Goal: Information Seeking & Learning: Find contact information

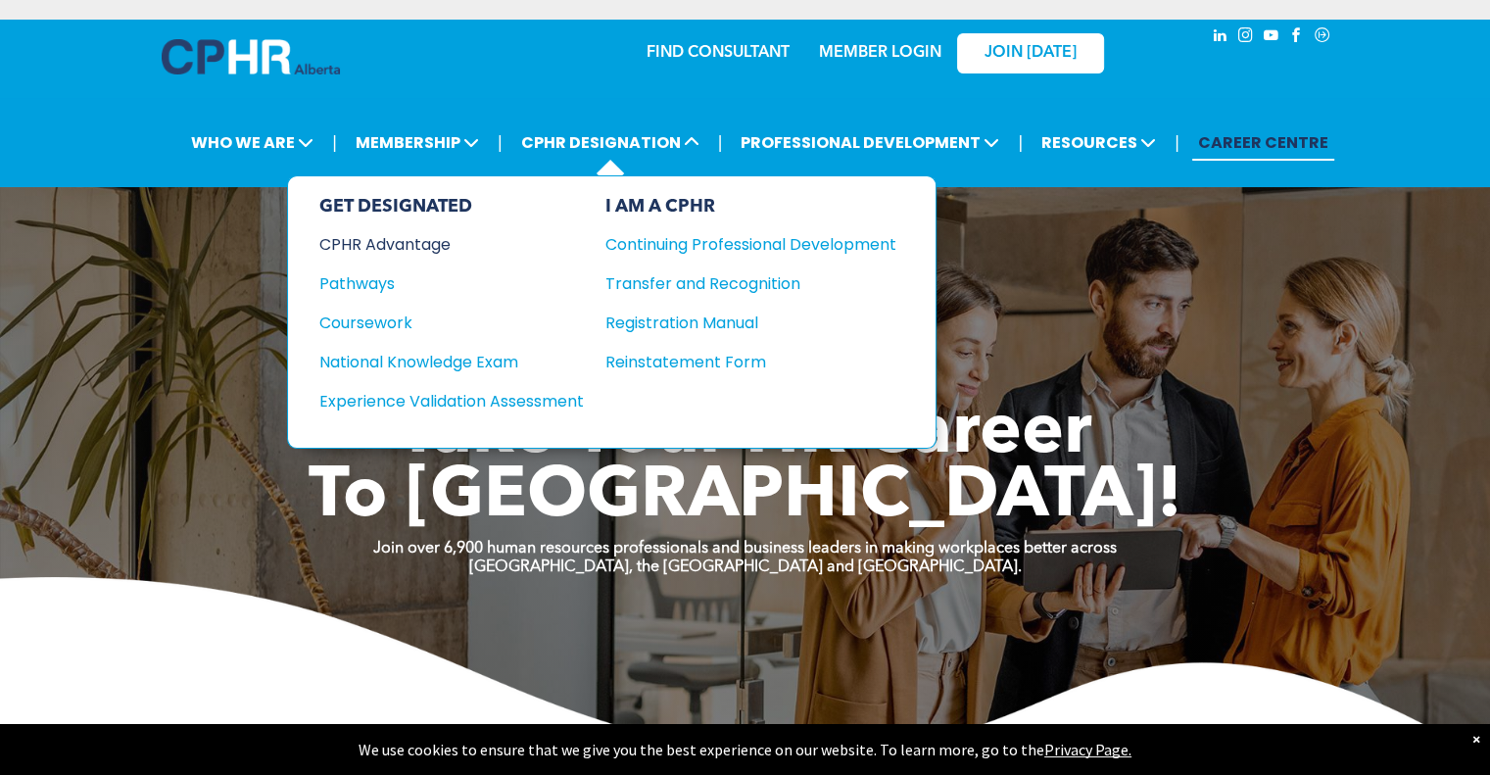
click at [395, 236] on div "CPHR Advantage" at bounding box center [438, 244] width 238 height 24
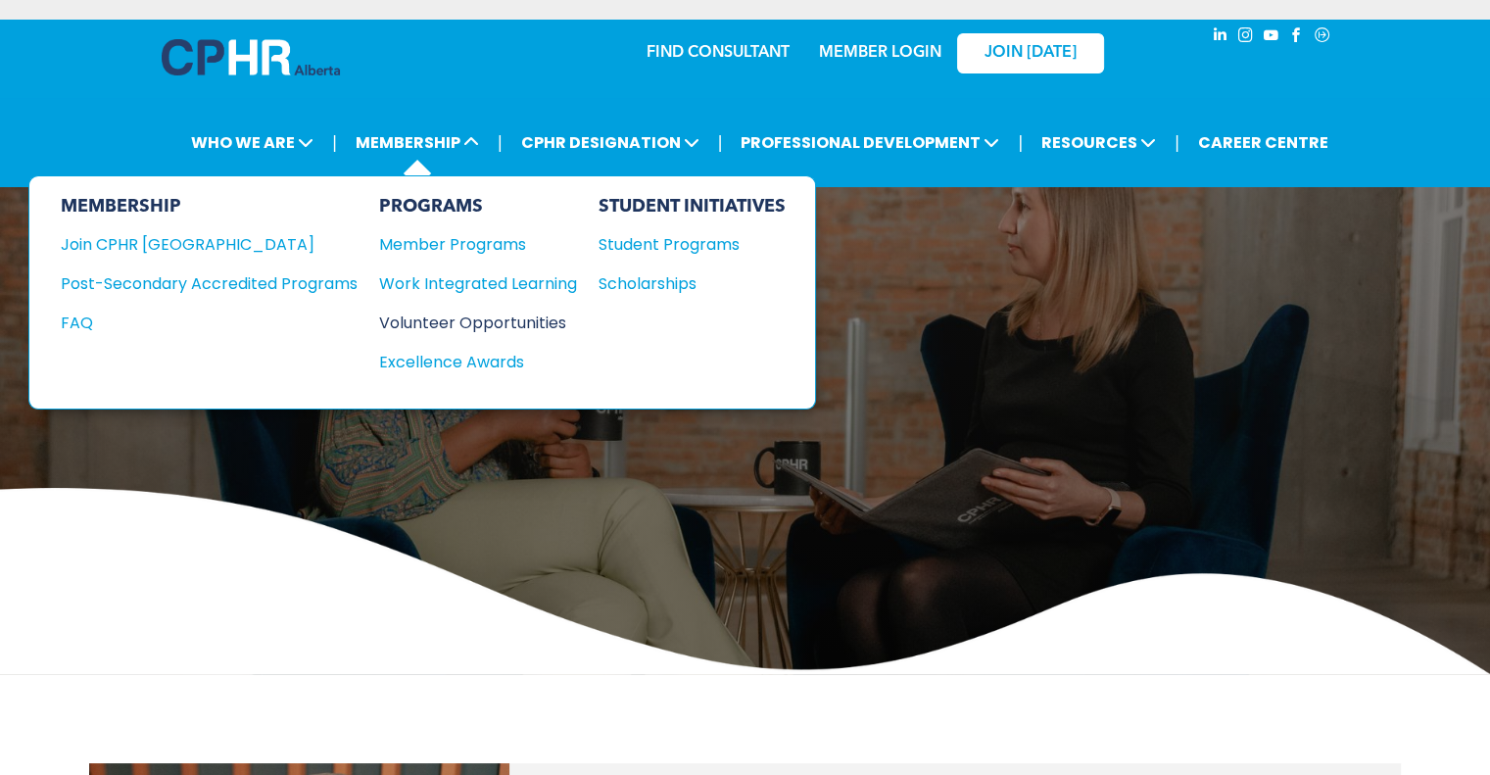
click at [442, 319] on div "Volunteer Opportunities" at bounding box center [468, 322] width 178 height 24
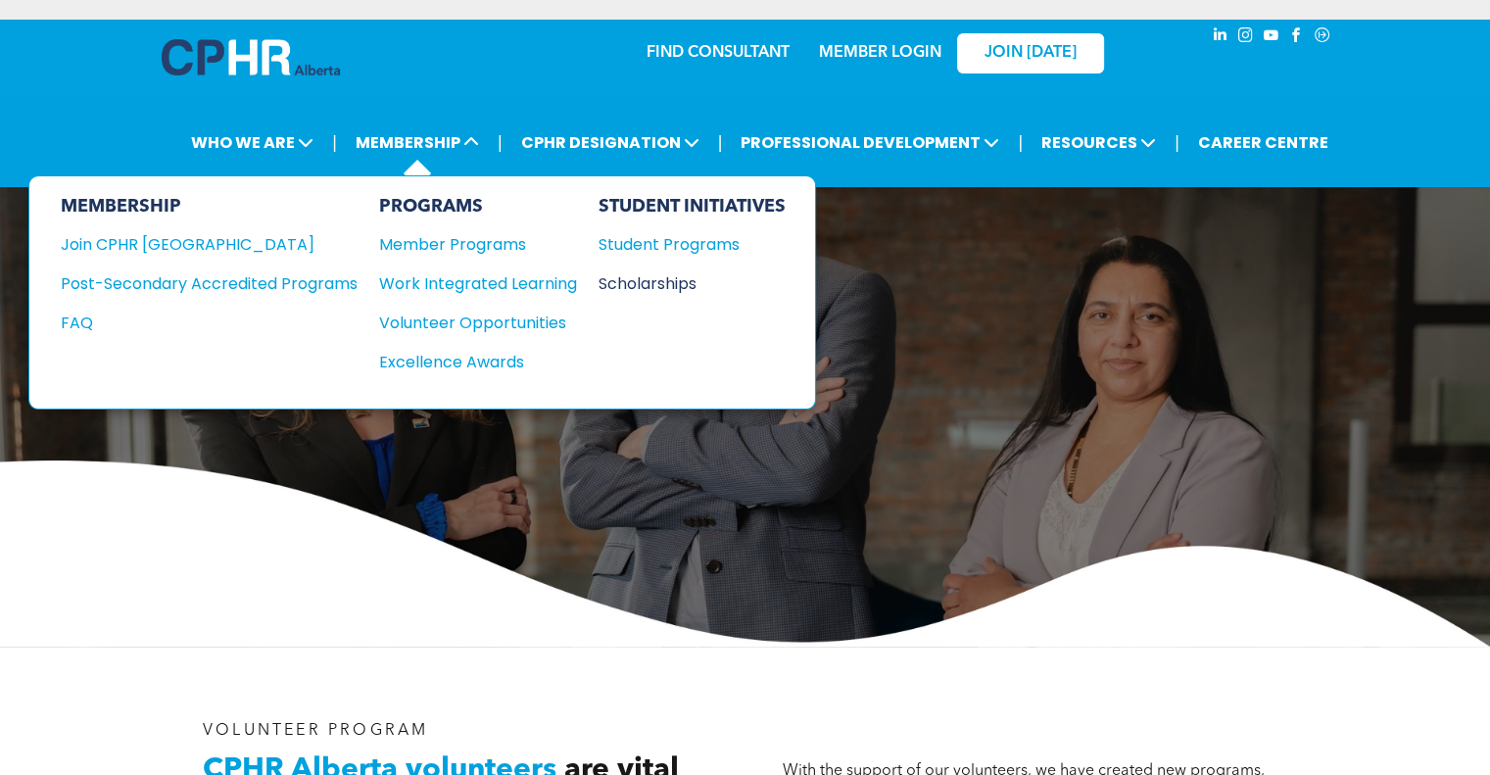
click at [650, 281] on div "Scholarships" at bounding box center [682, 283] width 168 height 24
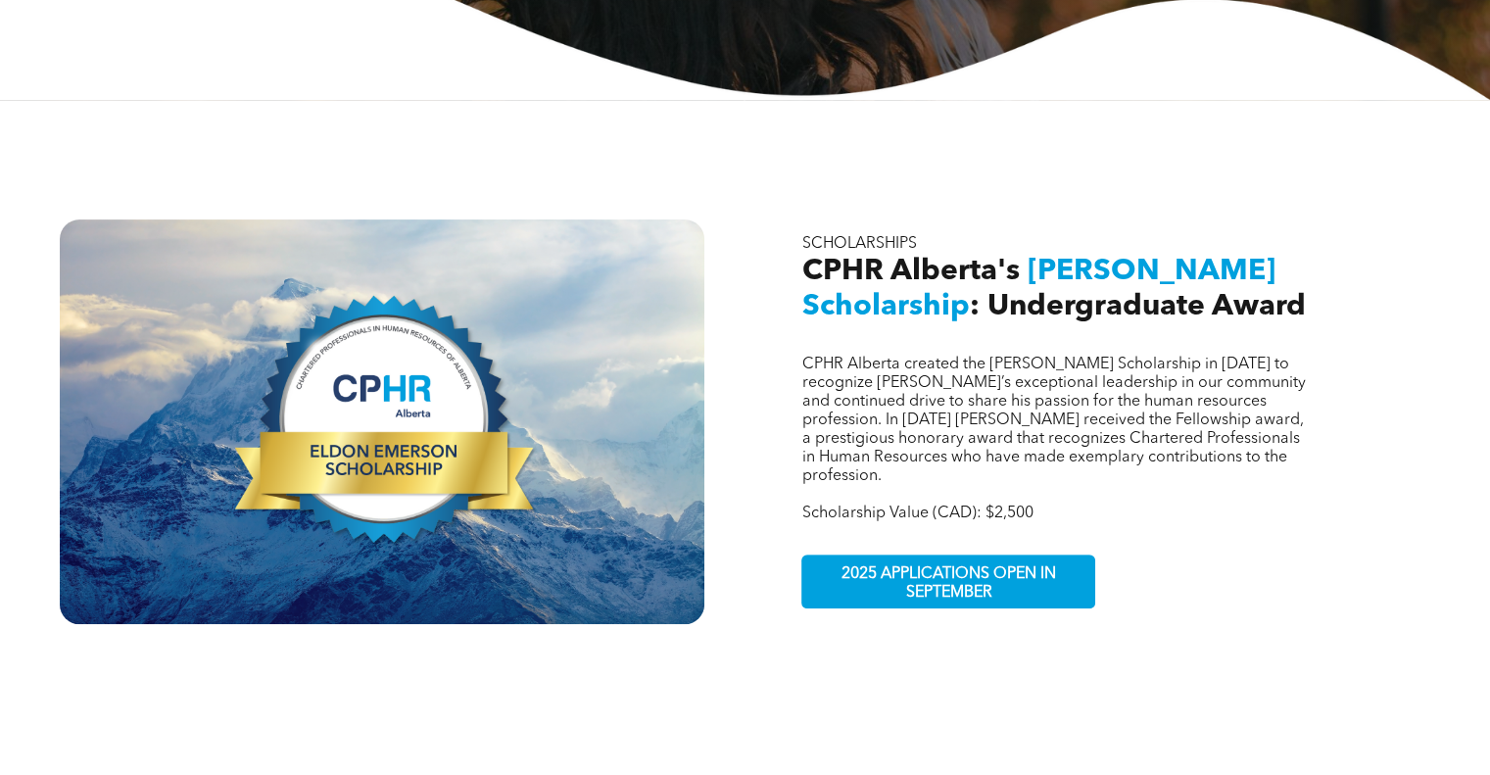
scroll to position [577, 0]
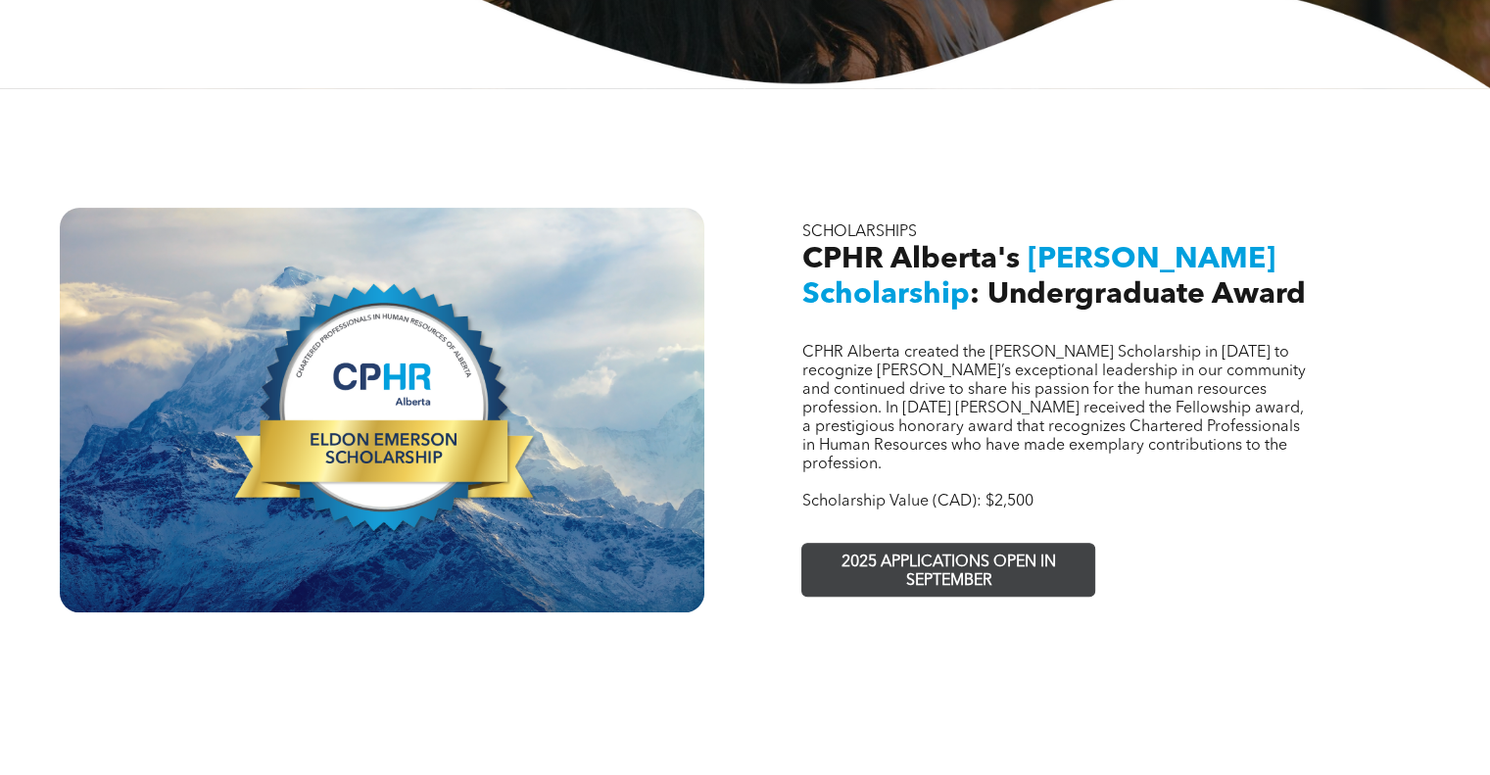
click at [1046, 544] on span "2025 APPLICATIONS OPEN IN SEPTEMBER" at bounding box center [948, 572] width 286 height 57
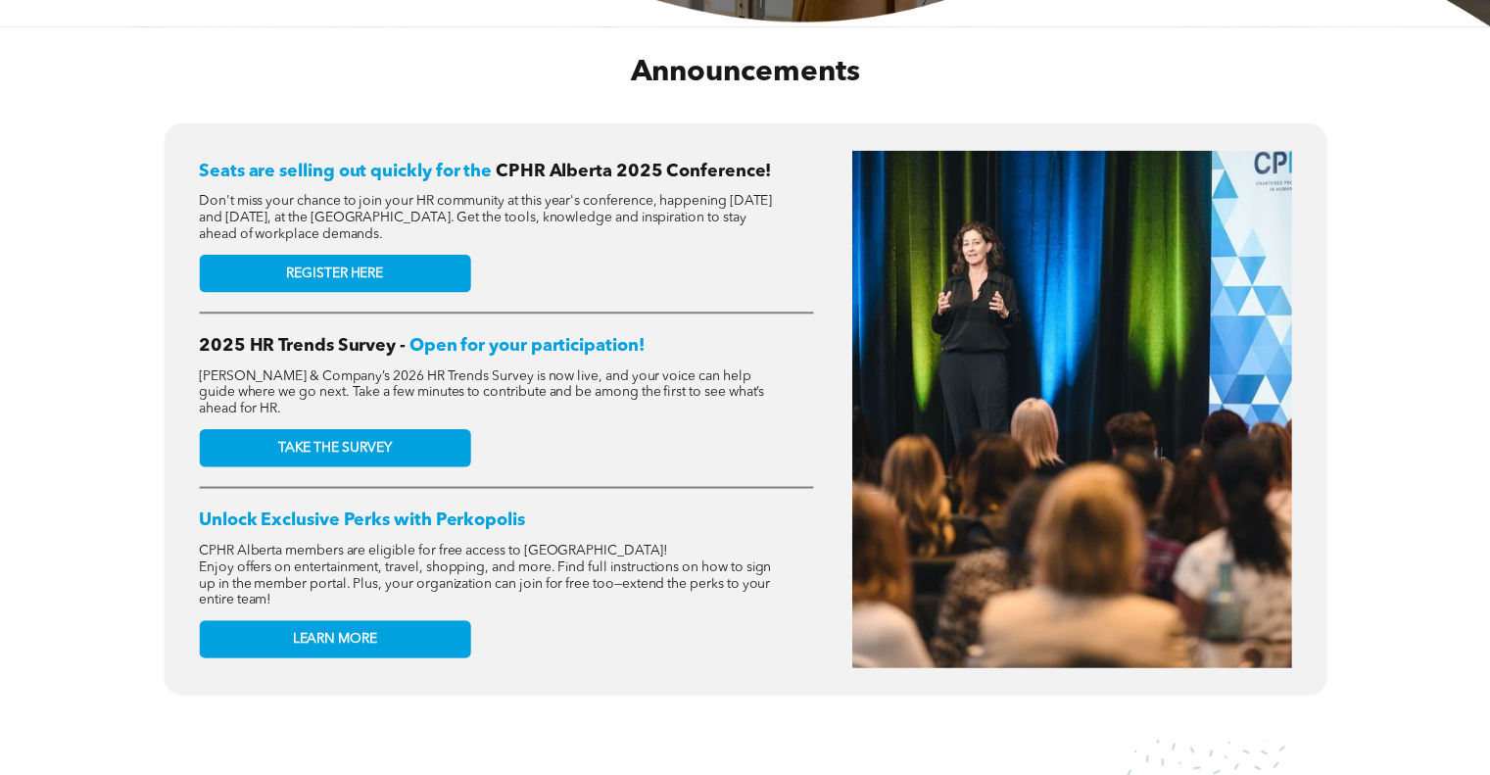
scroll to position [747, 0]
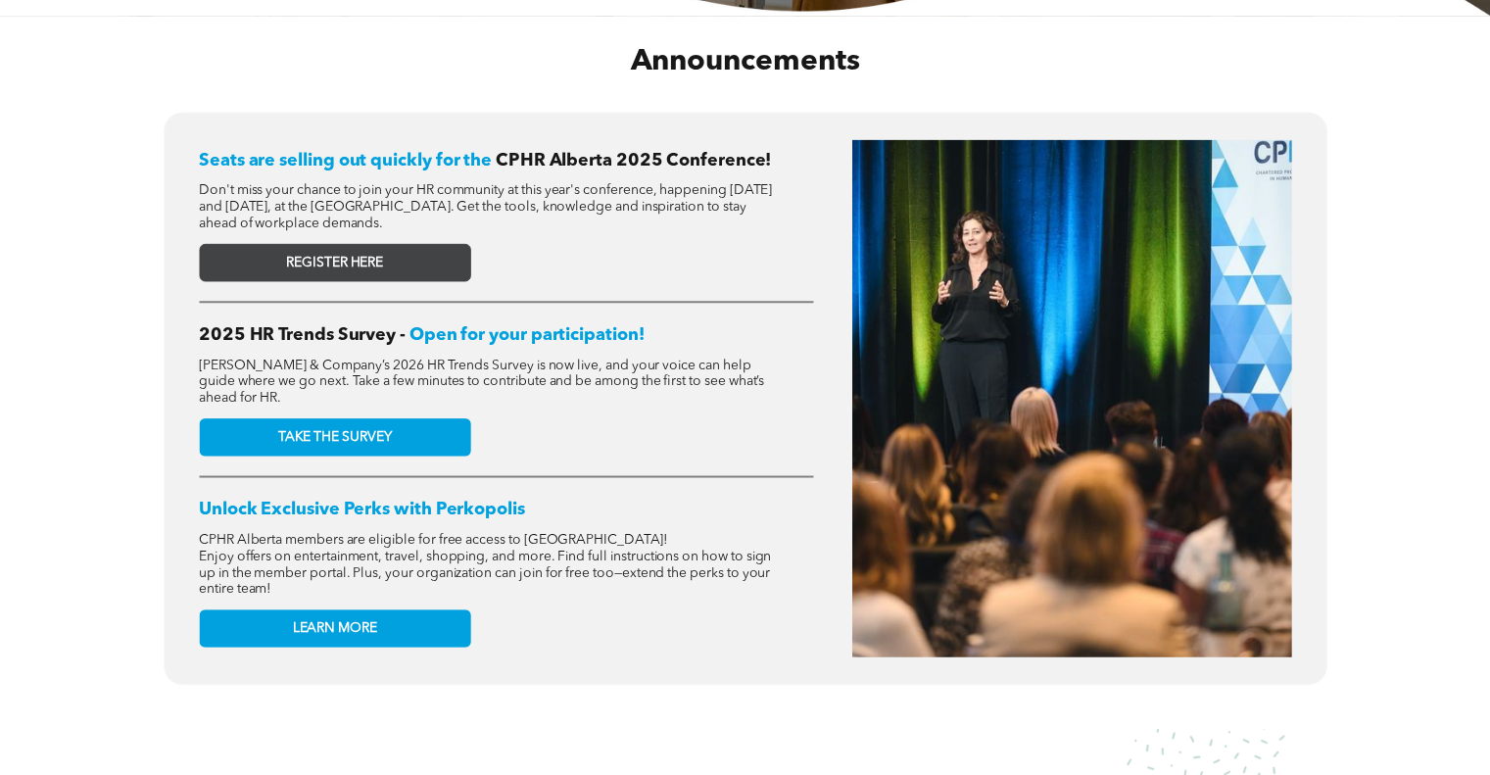
click at [406, 262] on link "REGISTER HERE" at bounding box center [334, 262] width 271 height 38
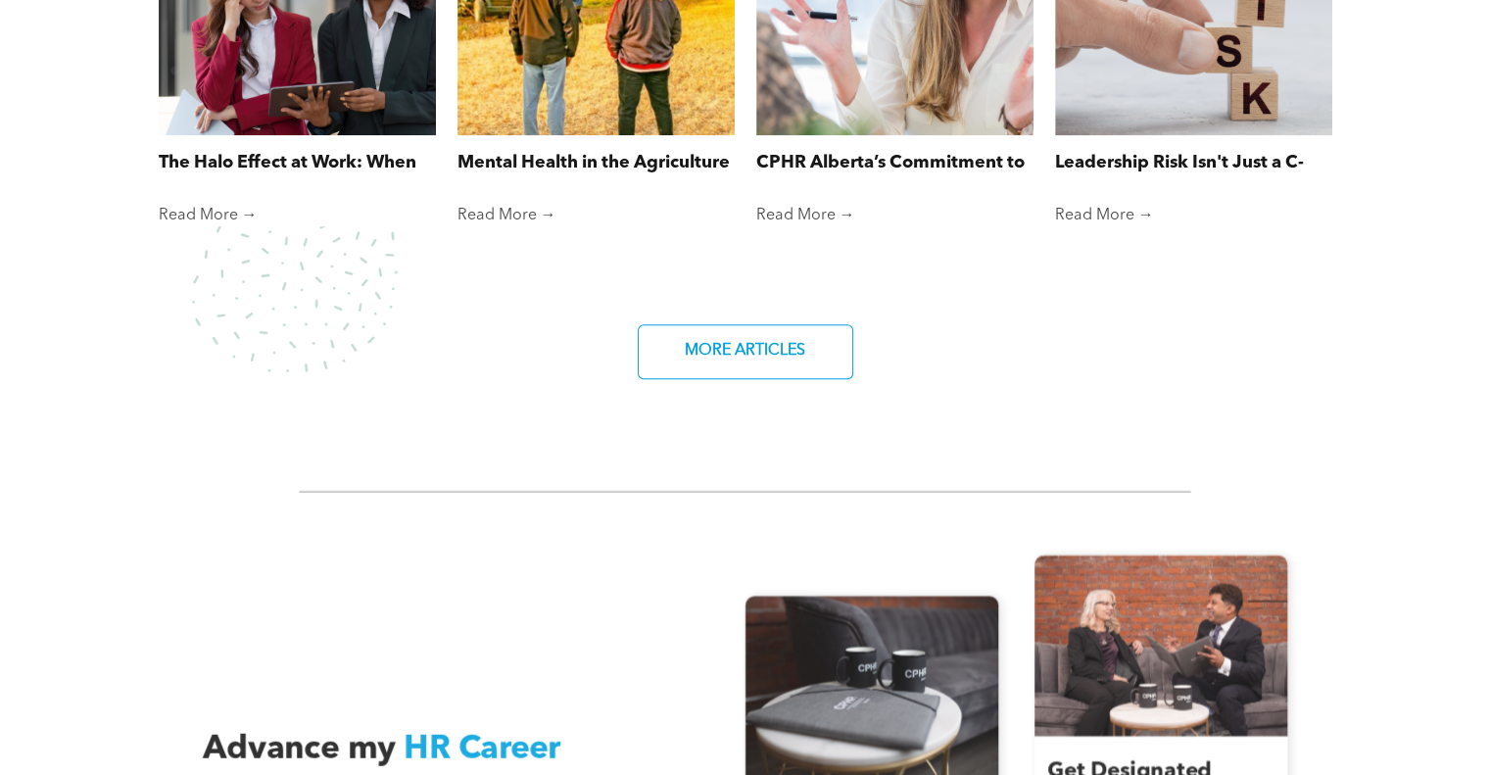
scroll to position [1785, 0]
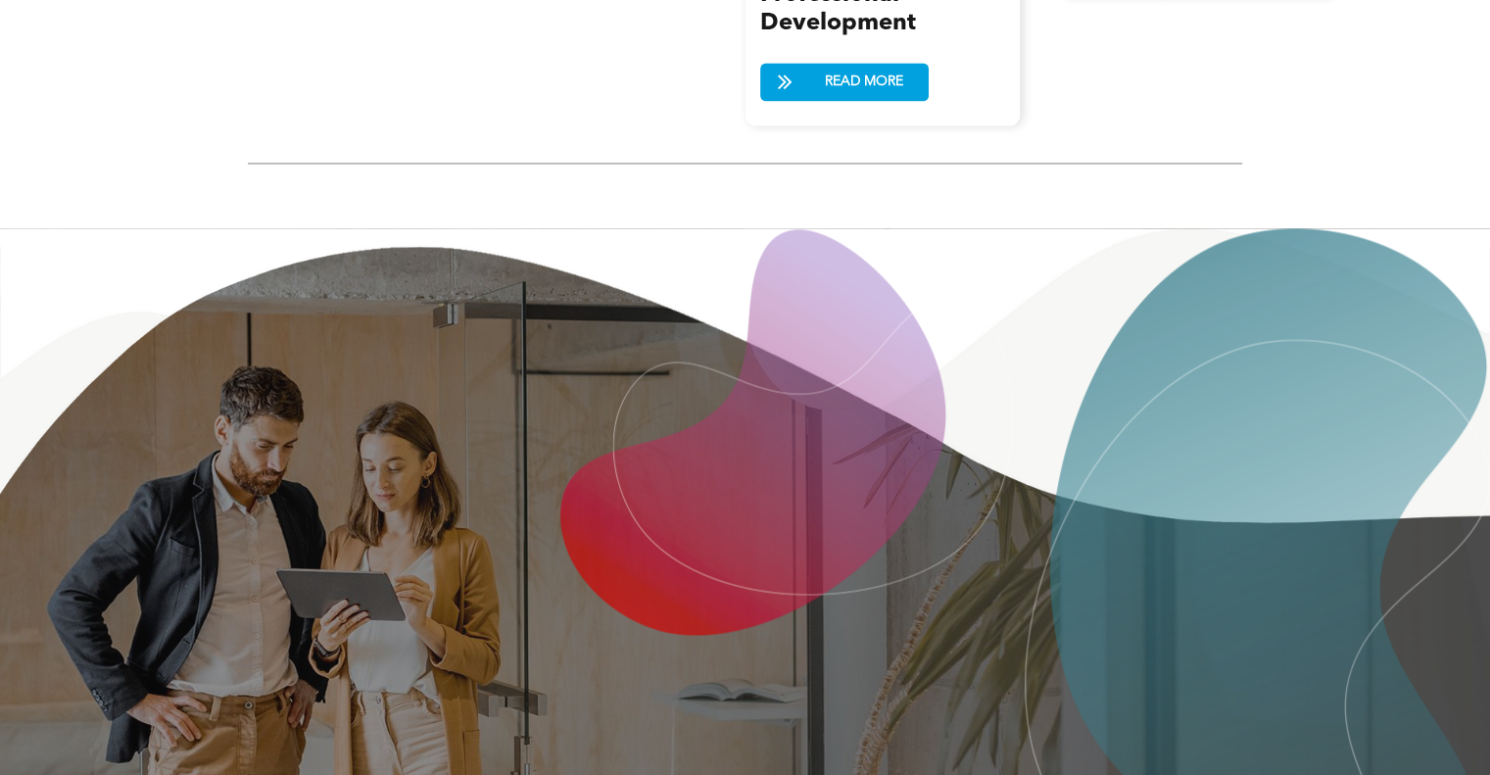
scroll to position [2335, 0]
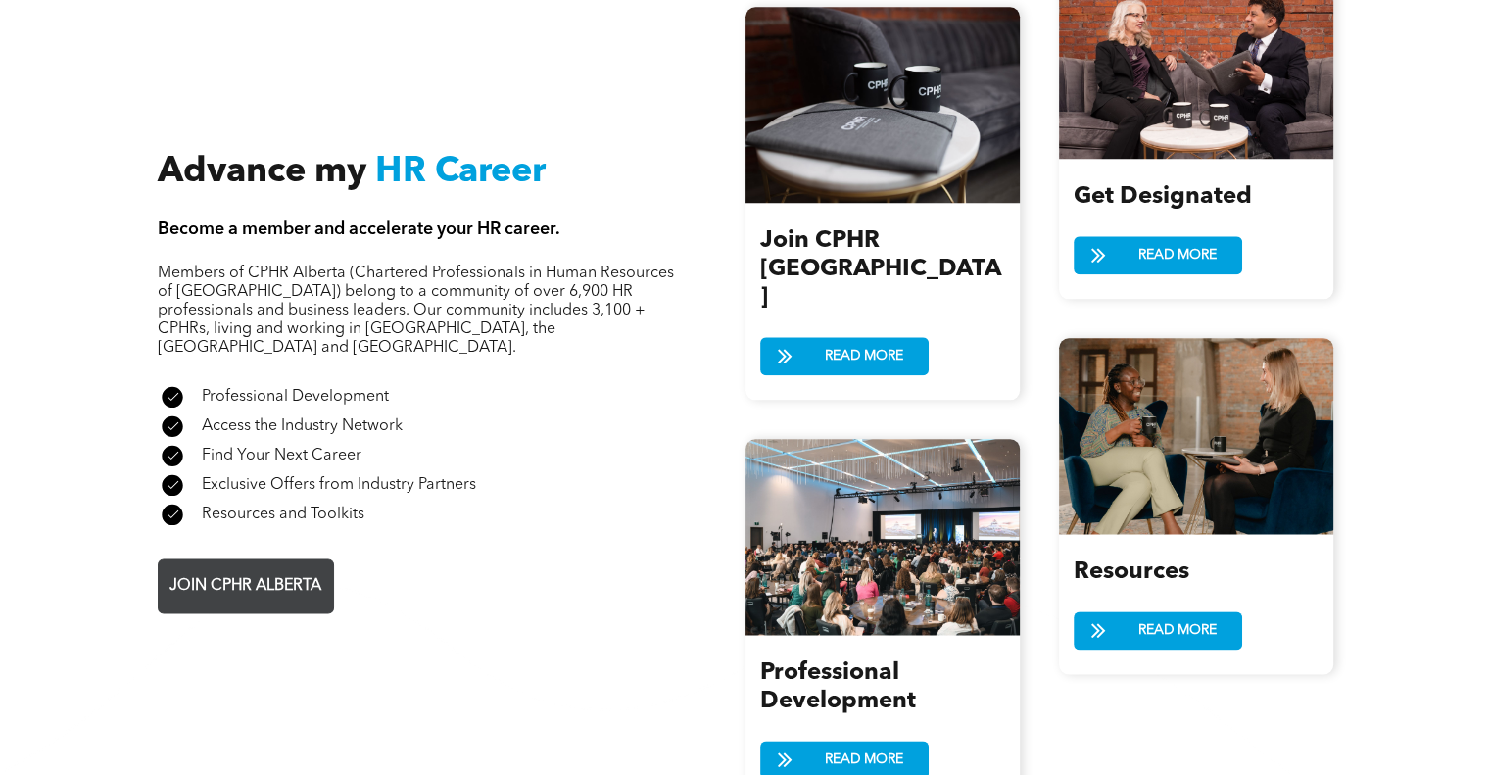
click at [239, 567] on span "JOIN CPHR ALBERTA" at bounding box center [246, 586] width 166 height 38
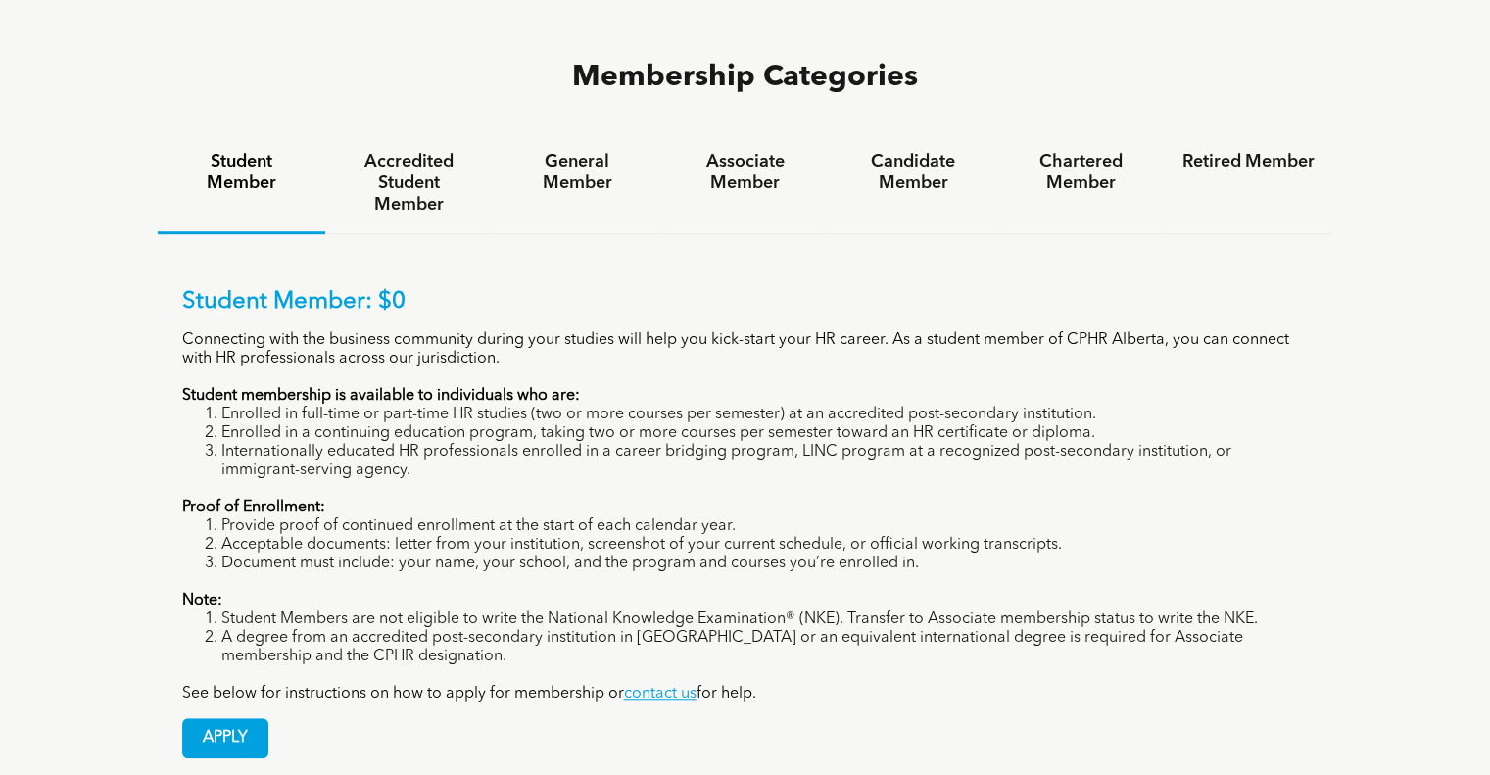
scroll to position [1345, 0]
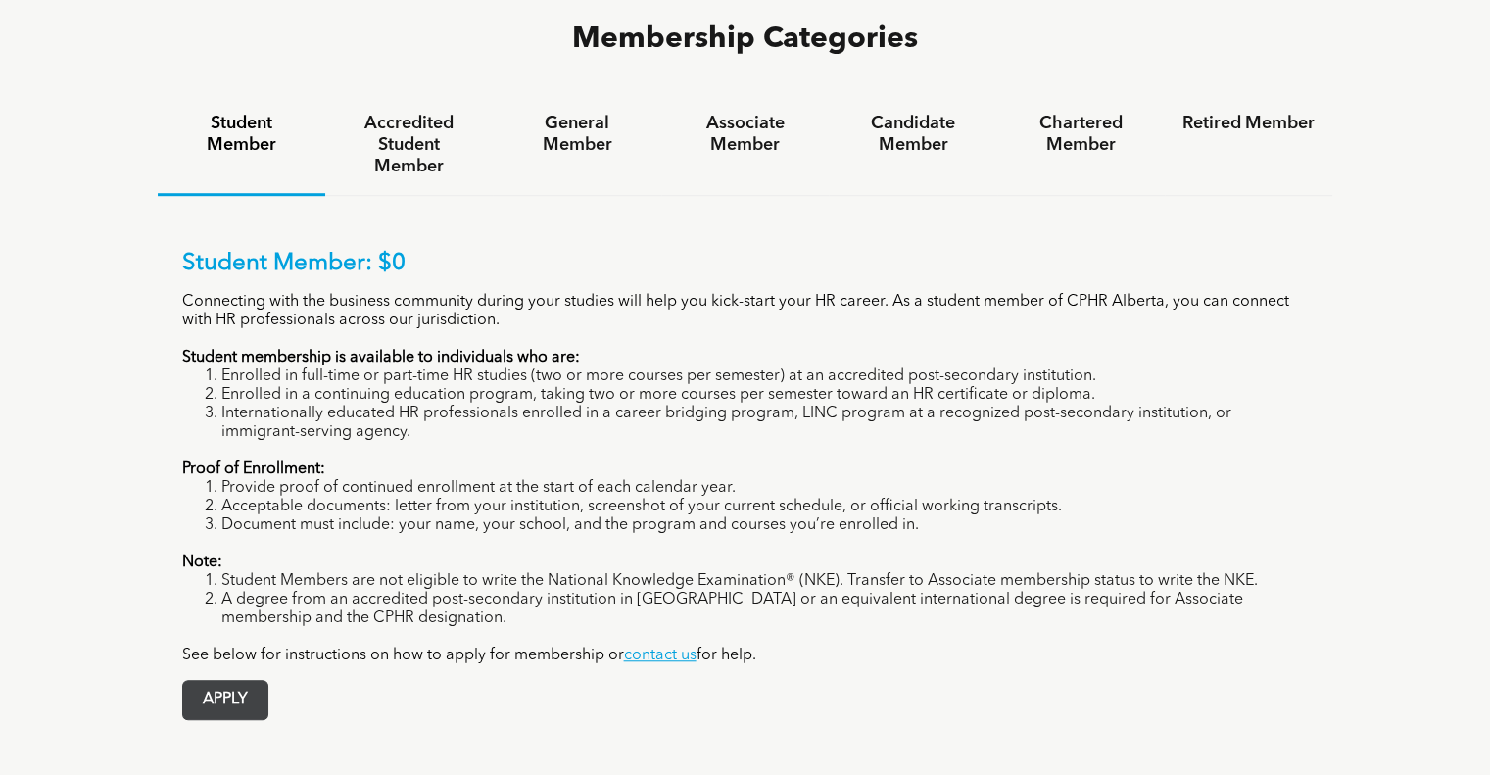
click at [232, 681] on span "APPLY" at bounding box center [225, 700] width 84 height 38
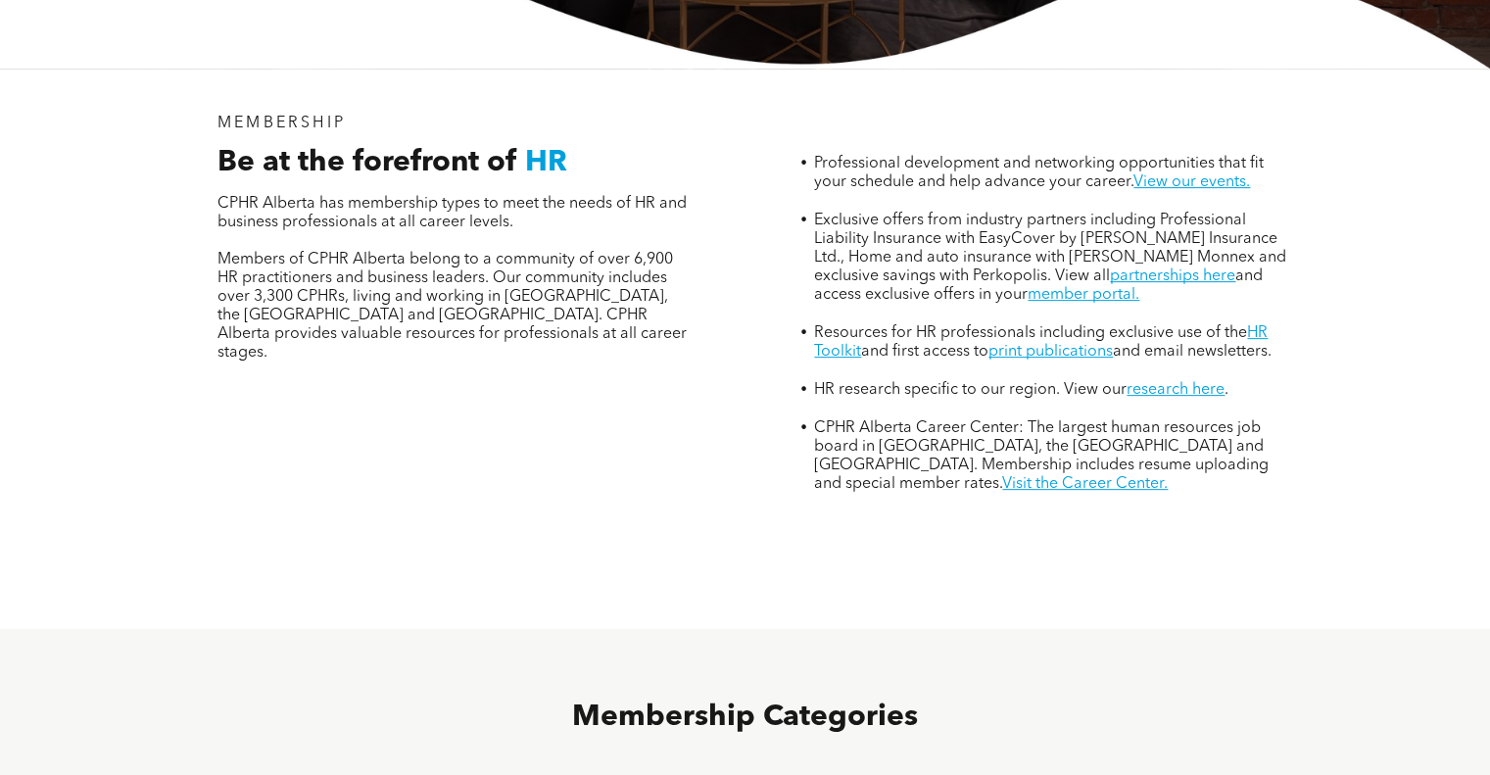
scroll to position [0, 0]
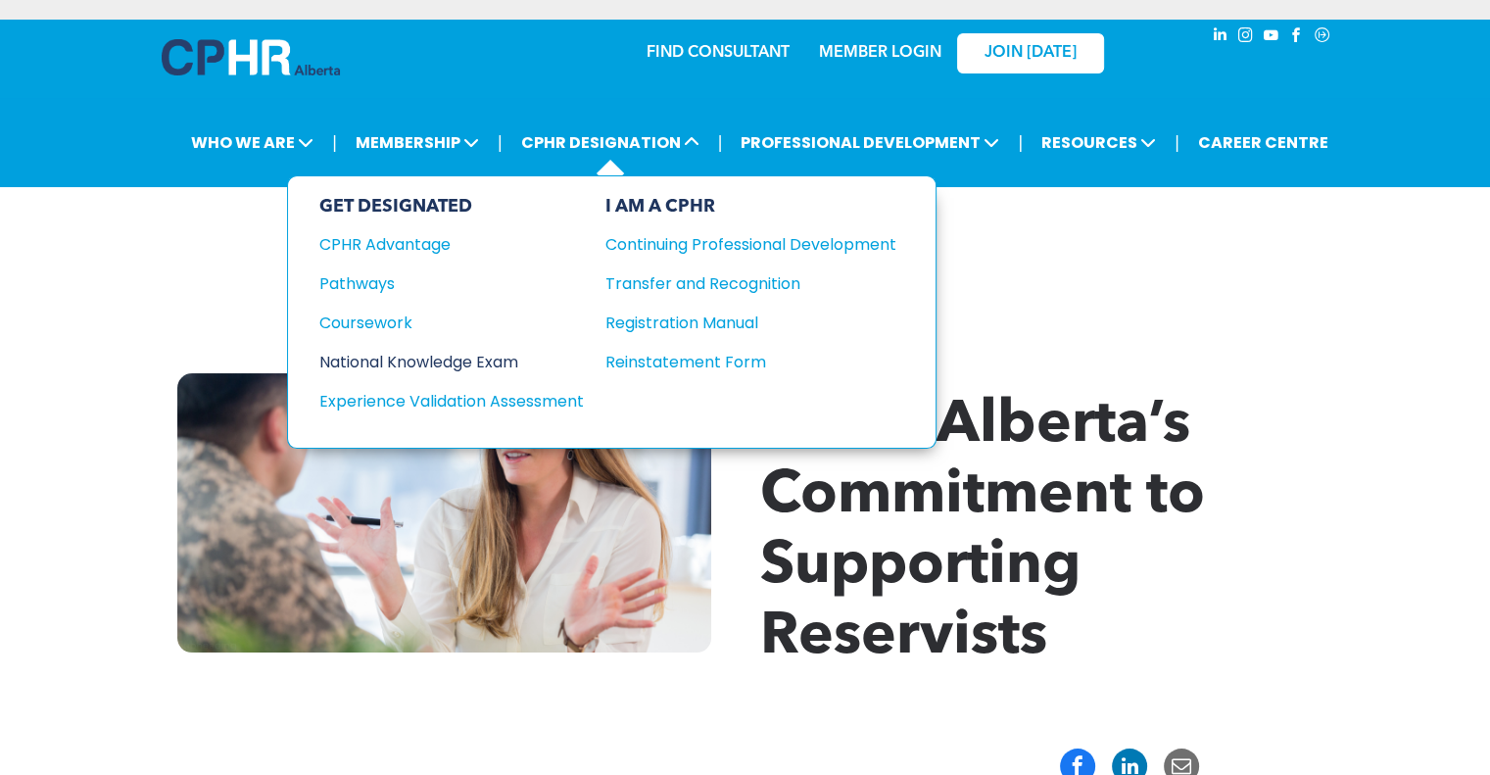
click at [396, 356] on div "National Knowledge Exam" at bounding box center [438, 362] width 238 height 24
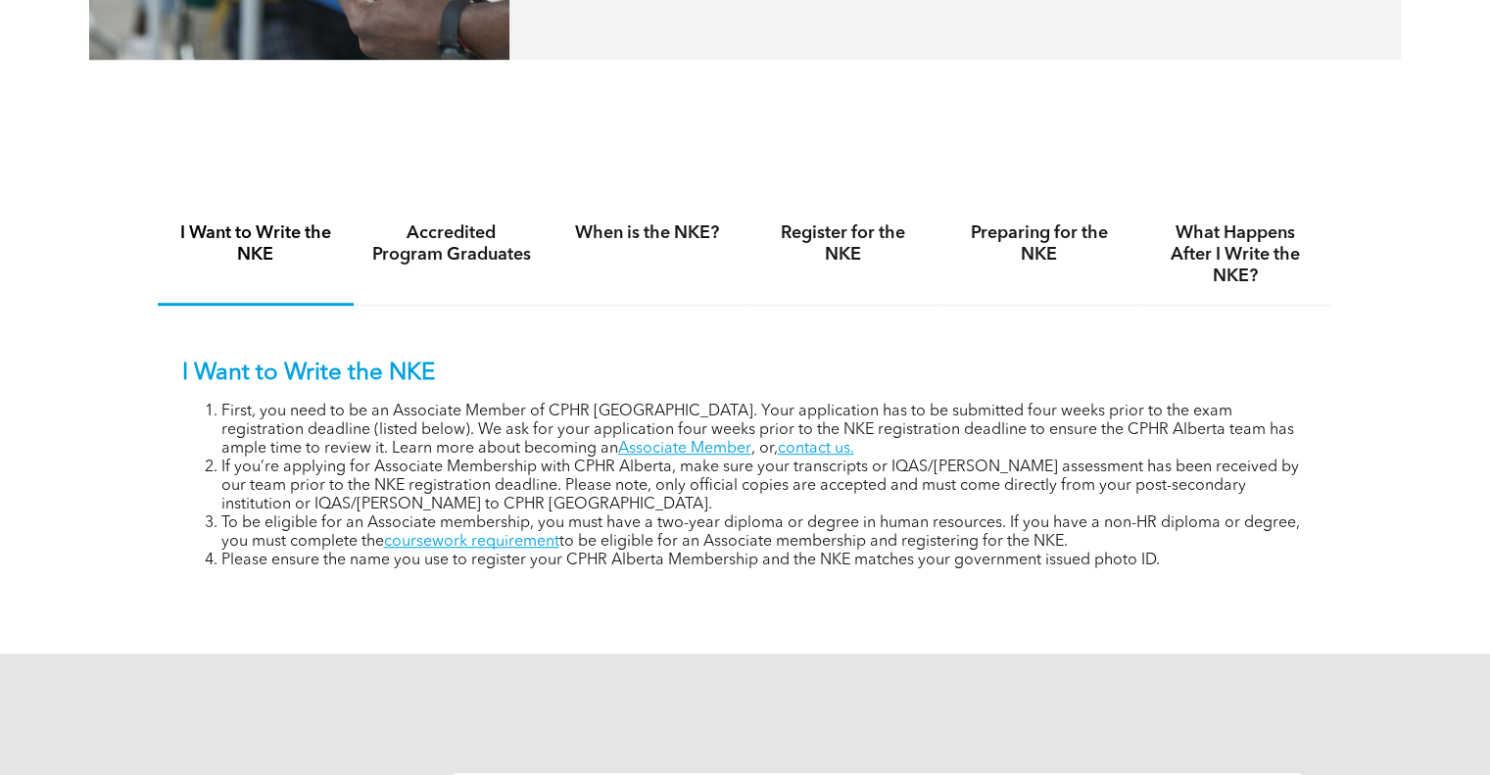
scroll to position [1205, 0]
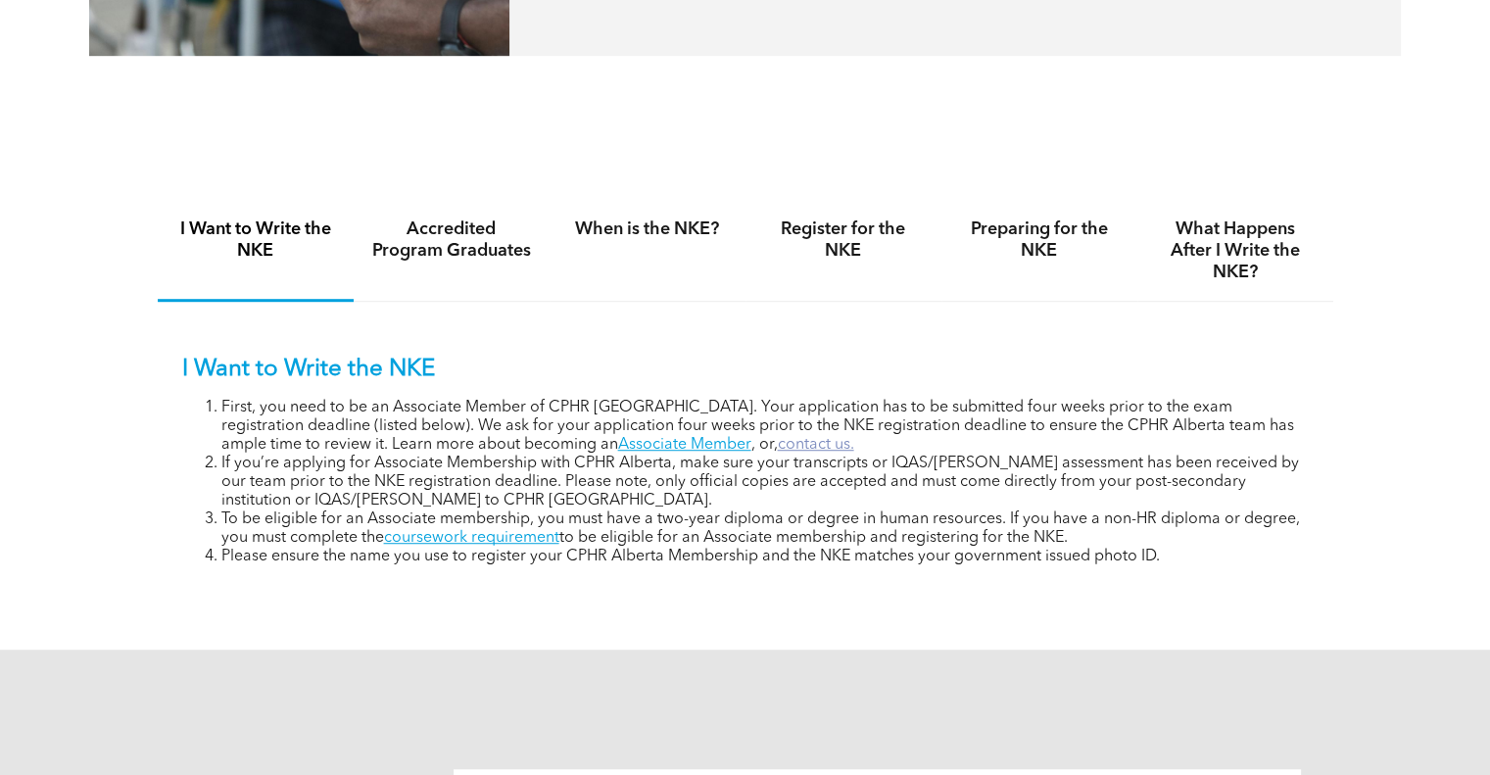
click at [778, 442] on link "contact us." at bounding box center [816, 445] width 76 height 16
click at [778, 444] on link "contact us." at bounding box center [816, 445] width 76 height 16
click at [452, 230] on h4 "Accredited Program Graduates" at bounding box center [451, 239] width 161 height 43
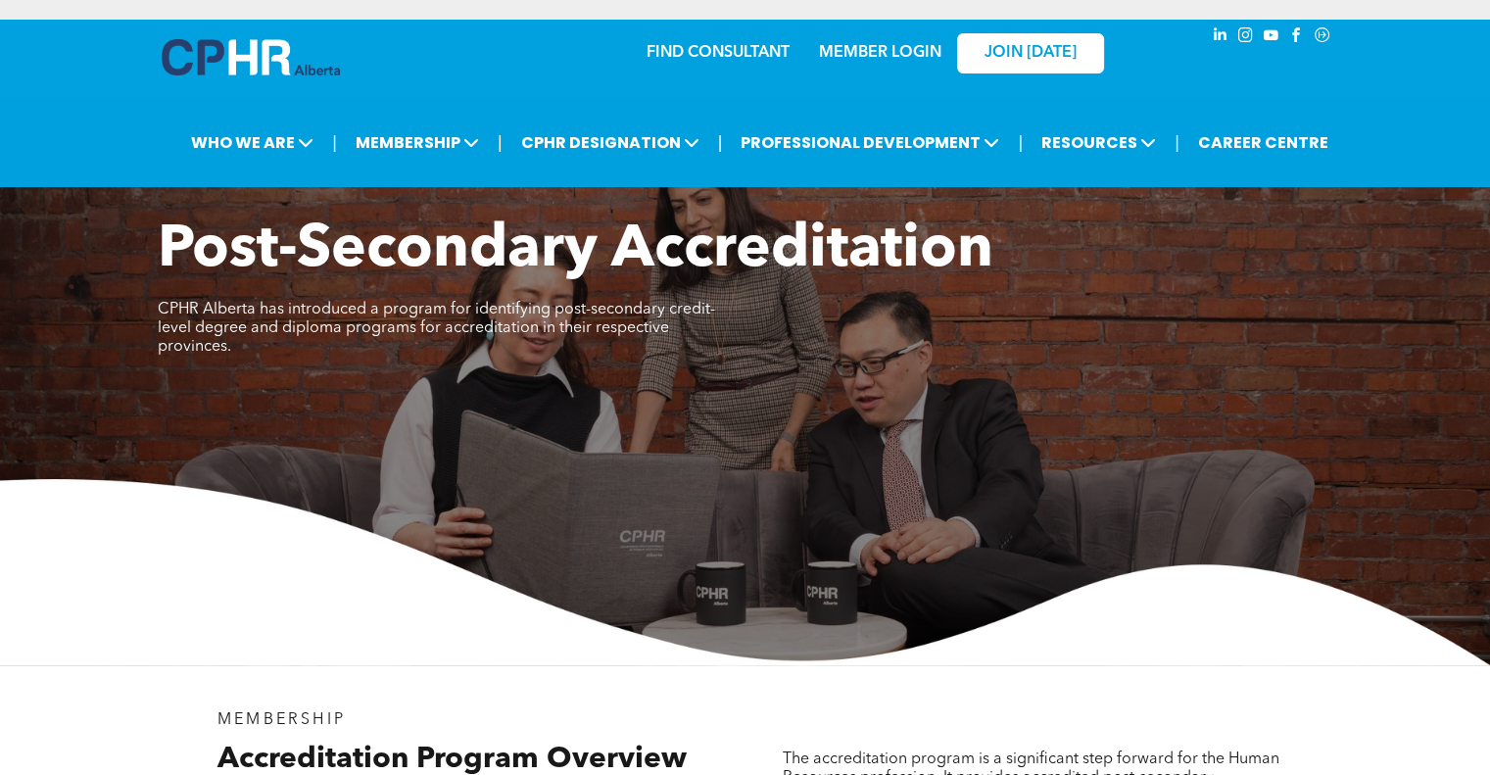
click at [693, 46] on link "FIND CONSULTANT" at bounding box center [717, 53] width 143 height 16
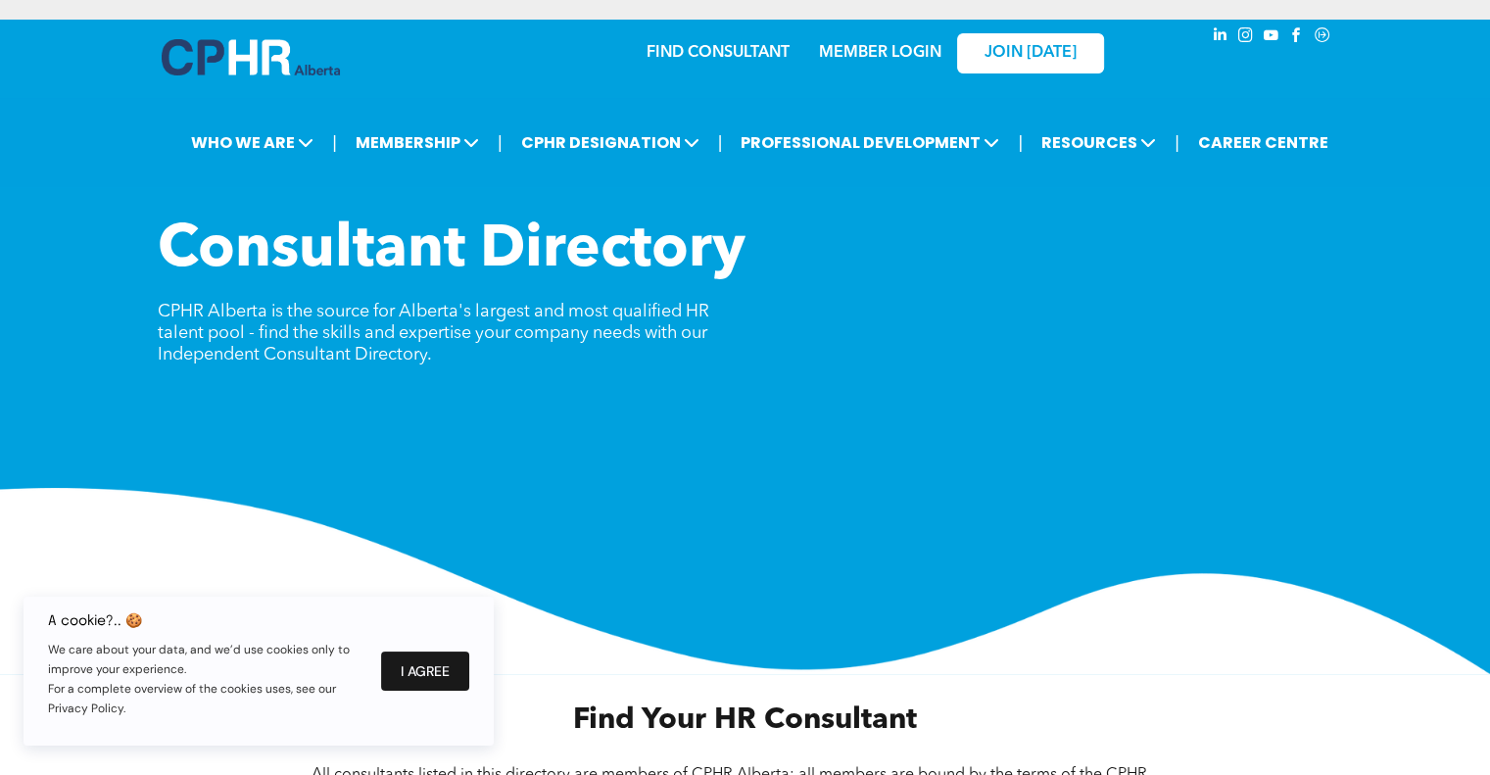
click at [411, 681] on button "I Agree" at bounding box center [425, 670] width 88 height 39
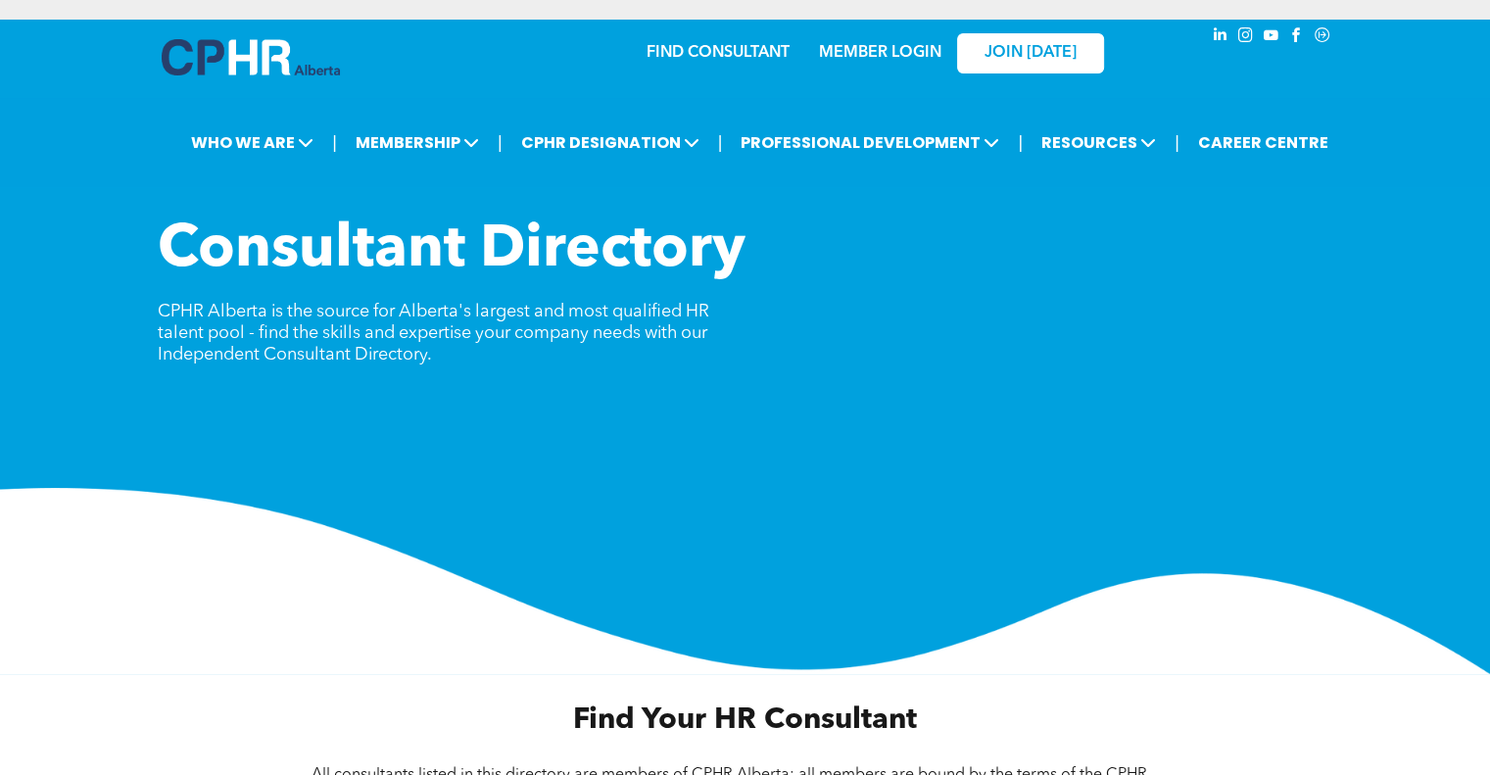
scroll to position [678, 0]
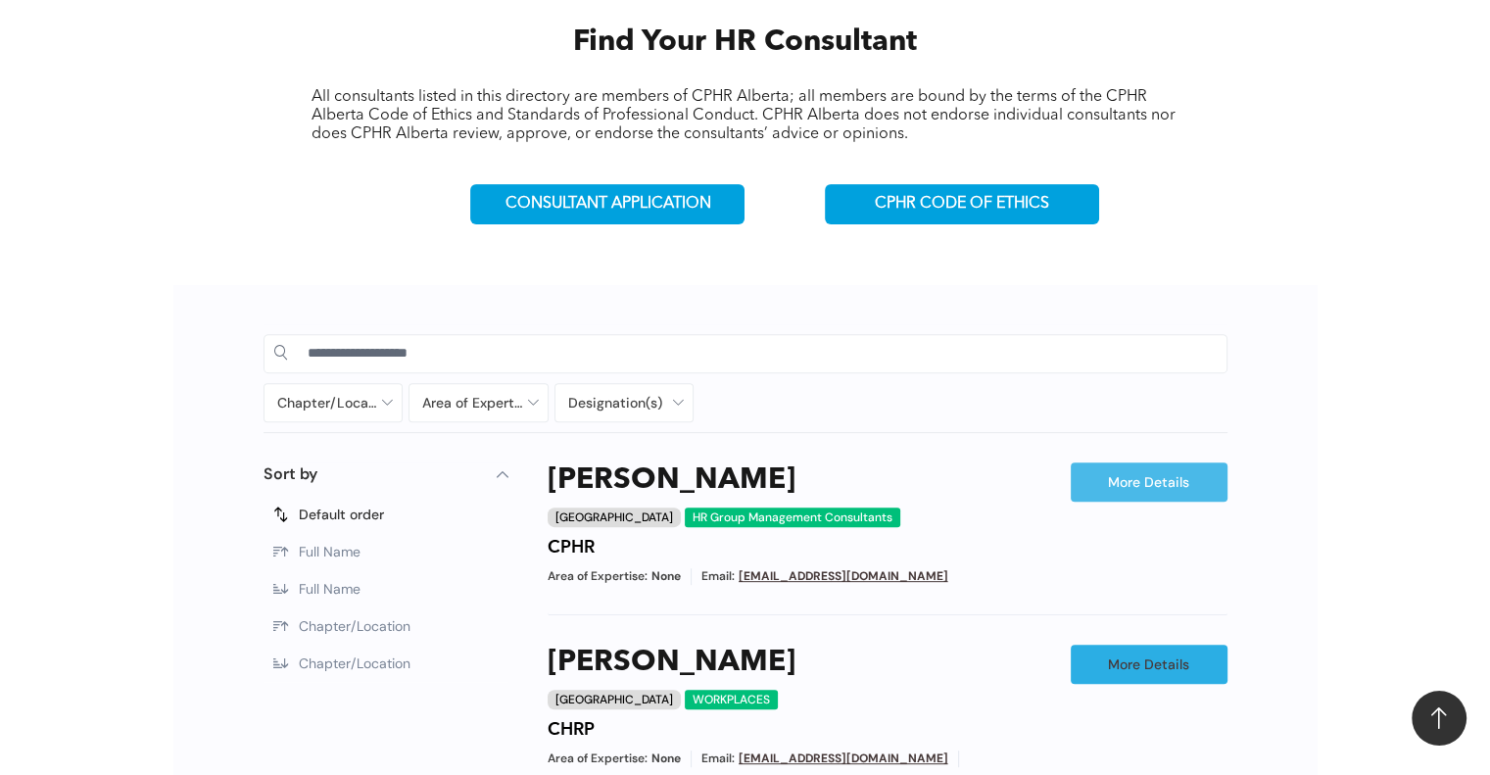
click at [1173, 482] on link "More Details" at bounding box center [1148, 481] width 157 height 39
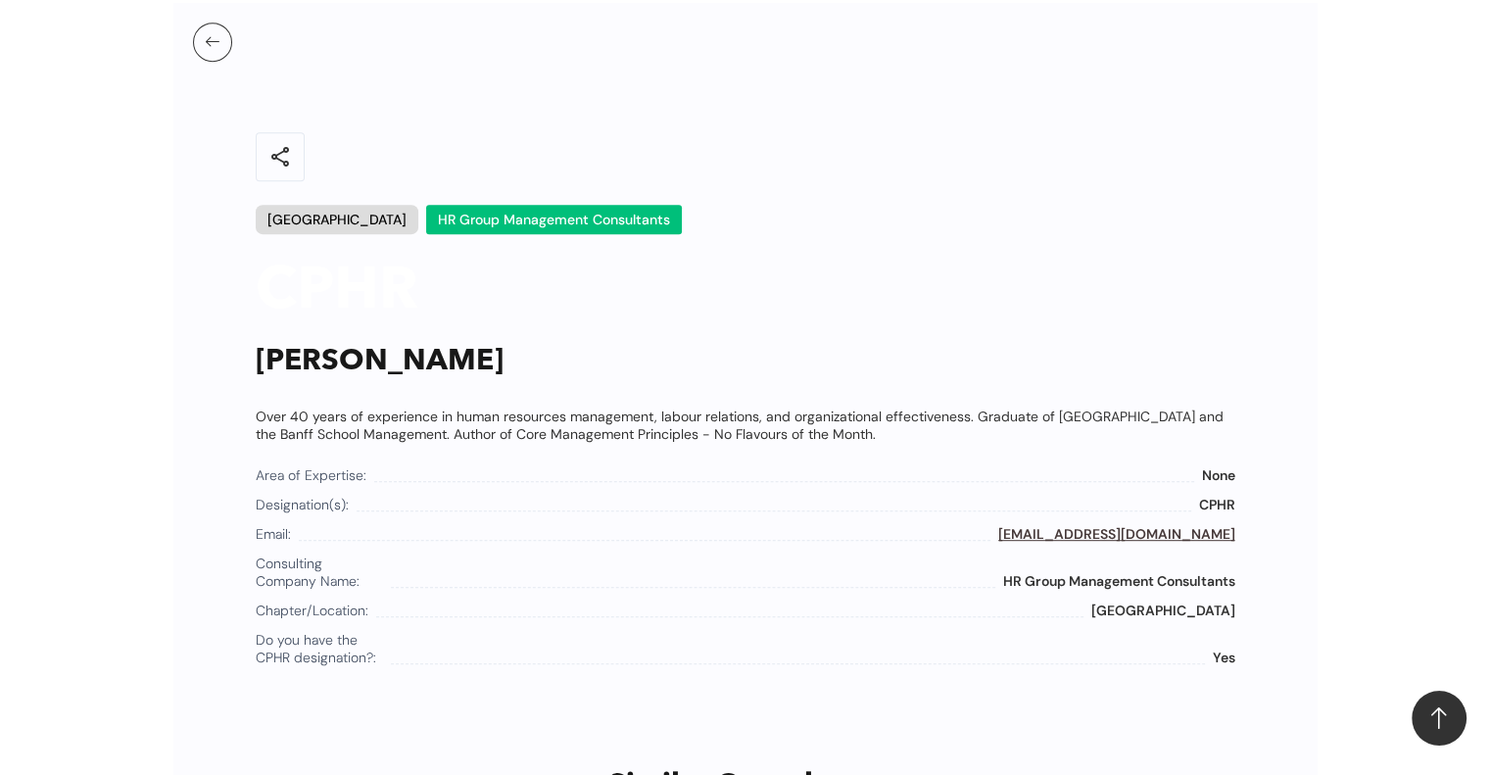
scroll to position [1638, 0]
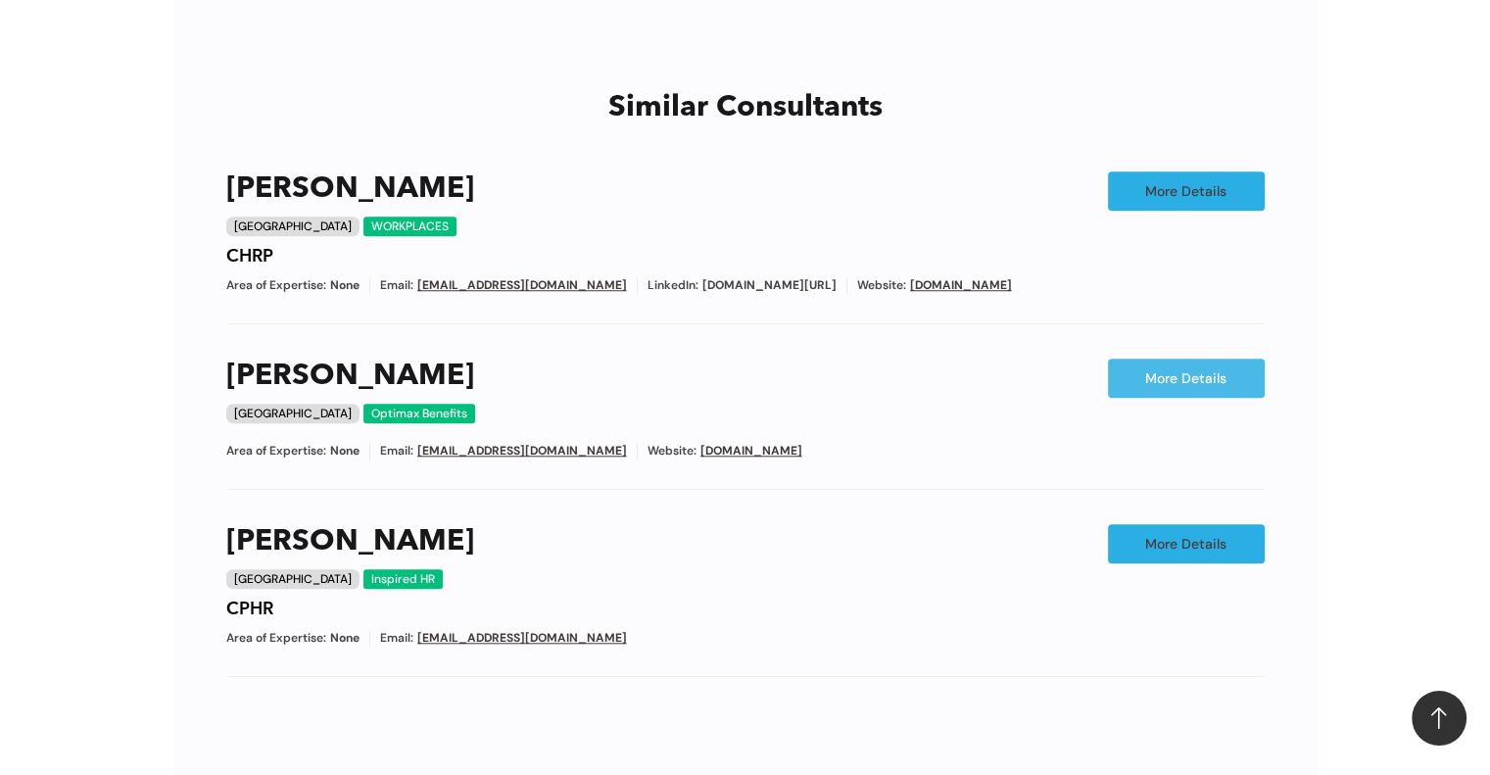
click at [1250, 375] on link "More Details" at bounding box center [1186, 377] width 157 height 39
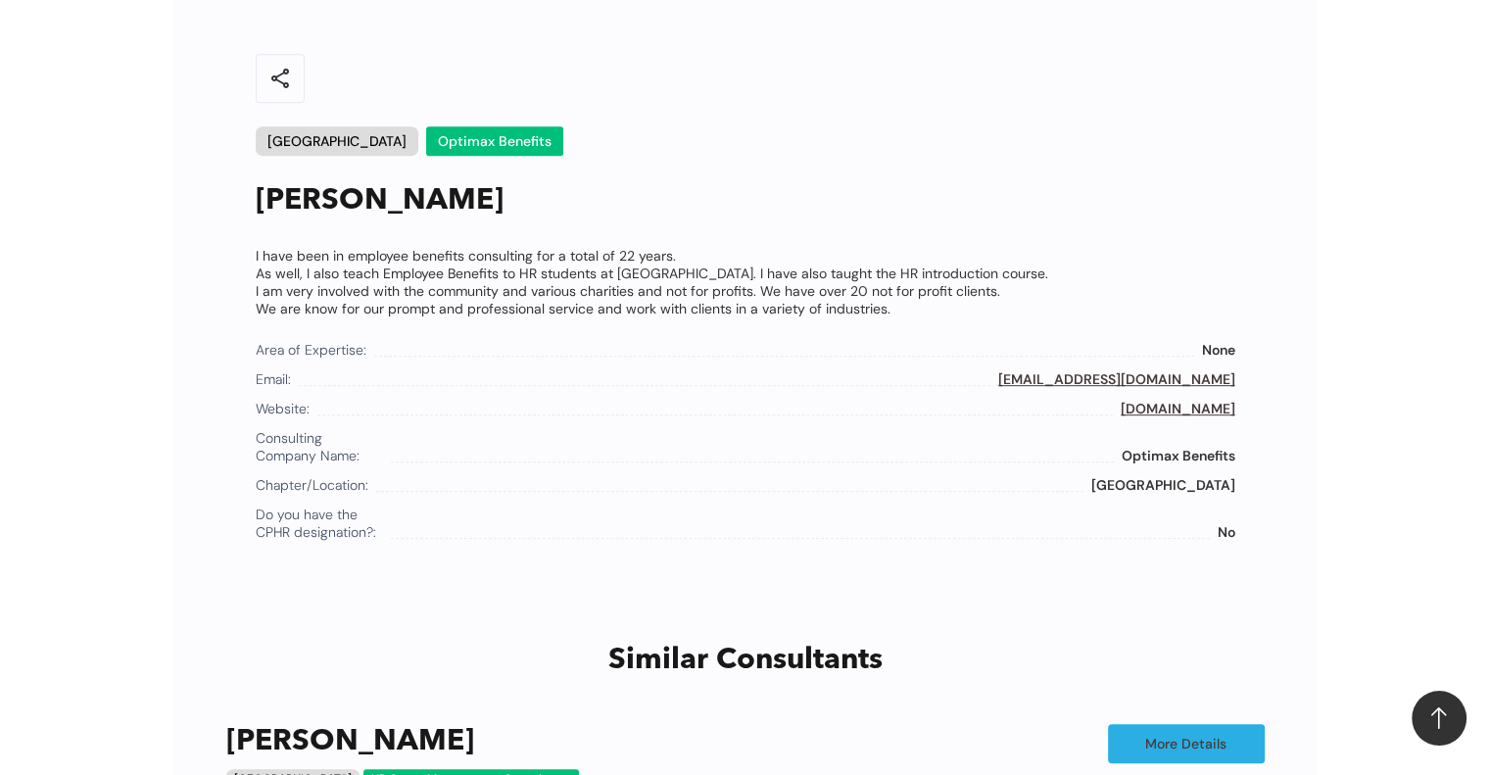
scroll to position [1638, 0]
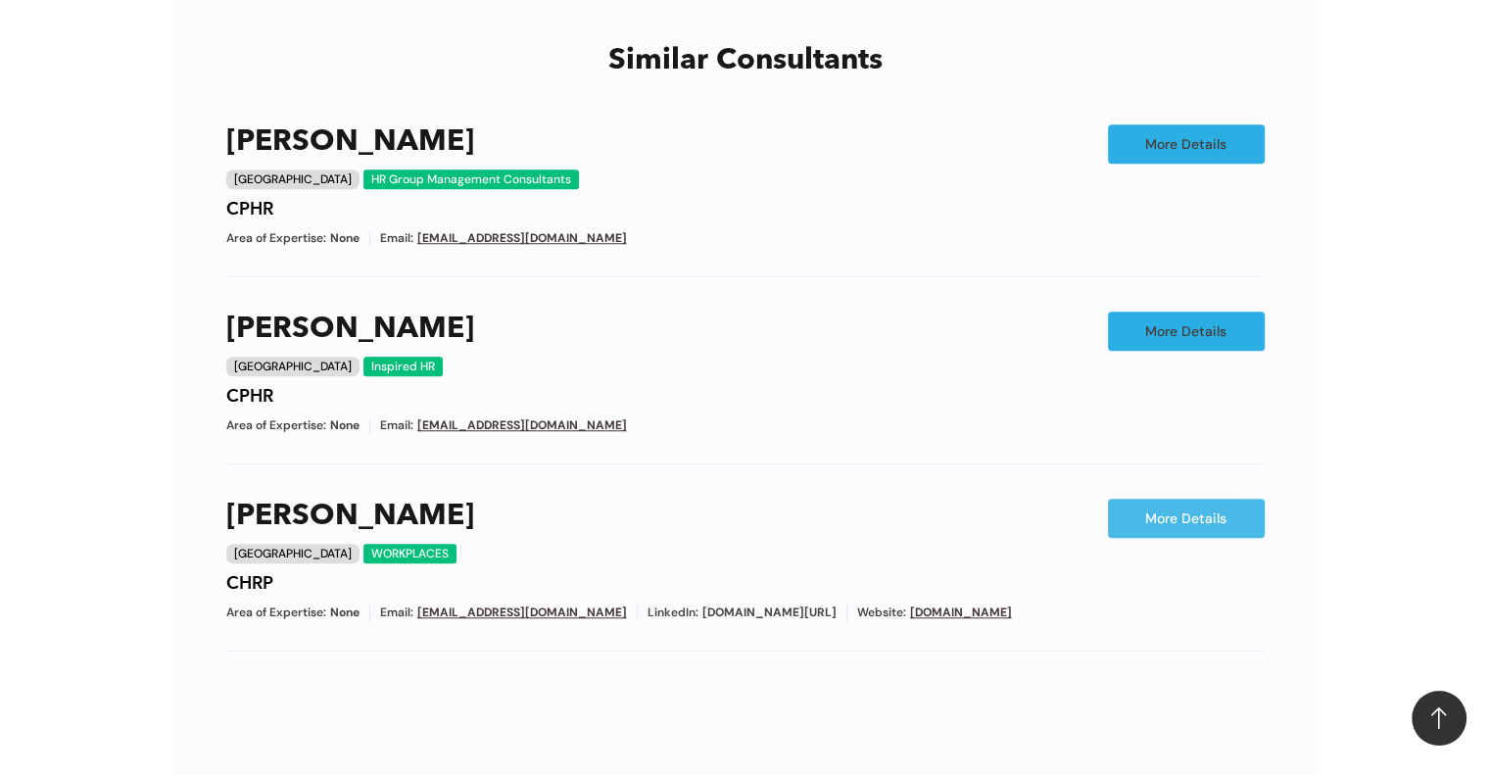
click at [1150, 514] on link "More Details" at bounding box center [1186, 518] width 157 height 39
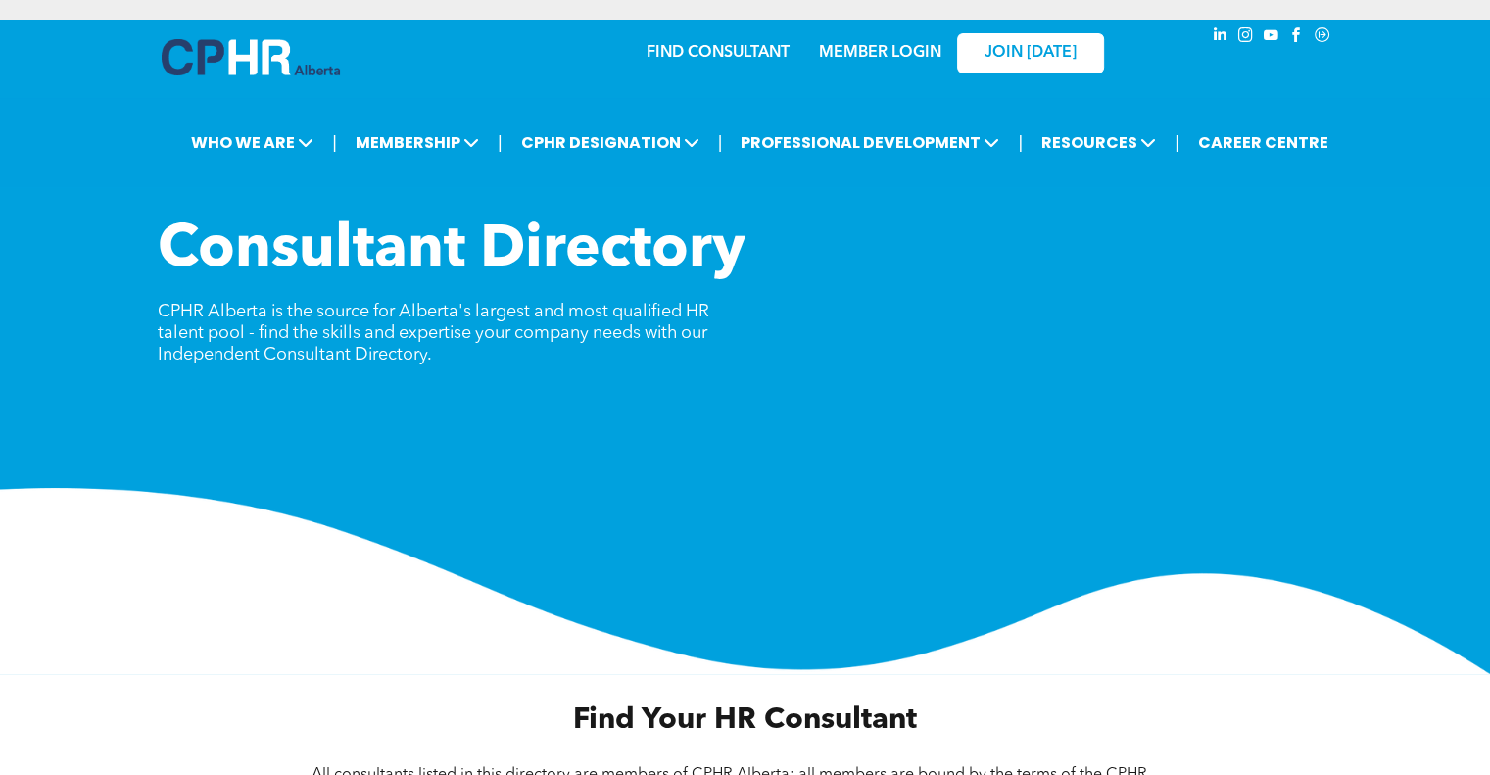
scroll to position [678, 0]
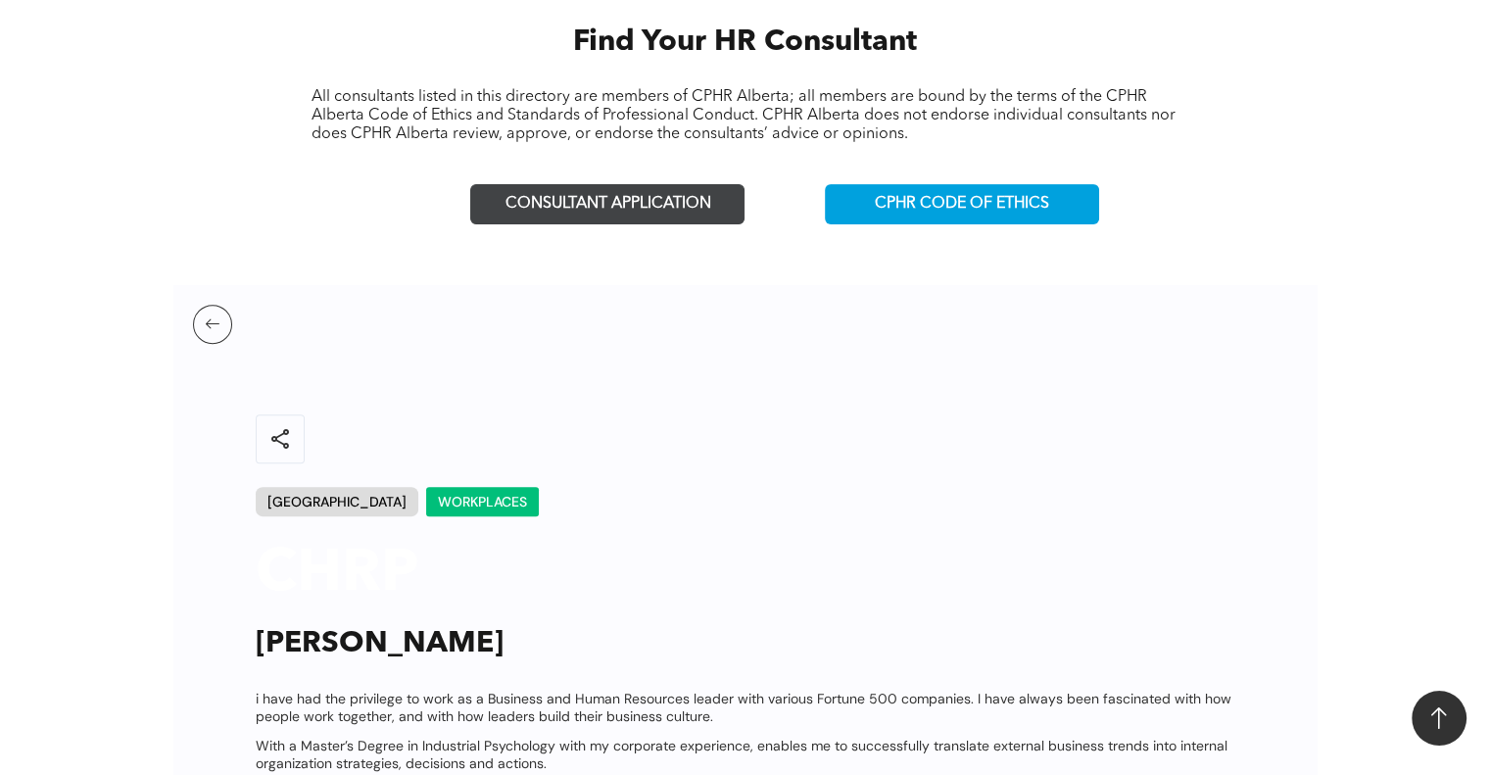
click at [668, 195] on span "CONSULTANT APPLICATION" at bounding box center [607, 204] width 206 height 19
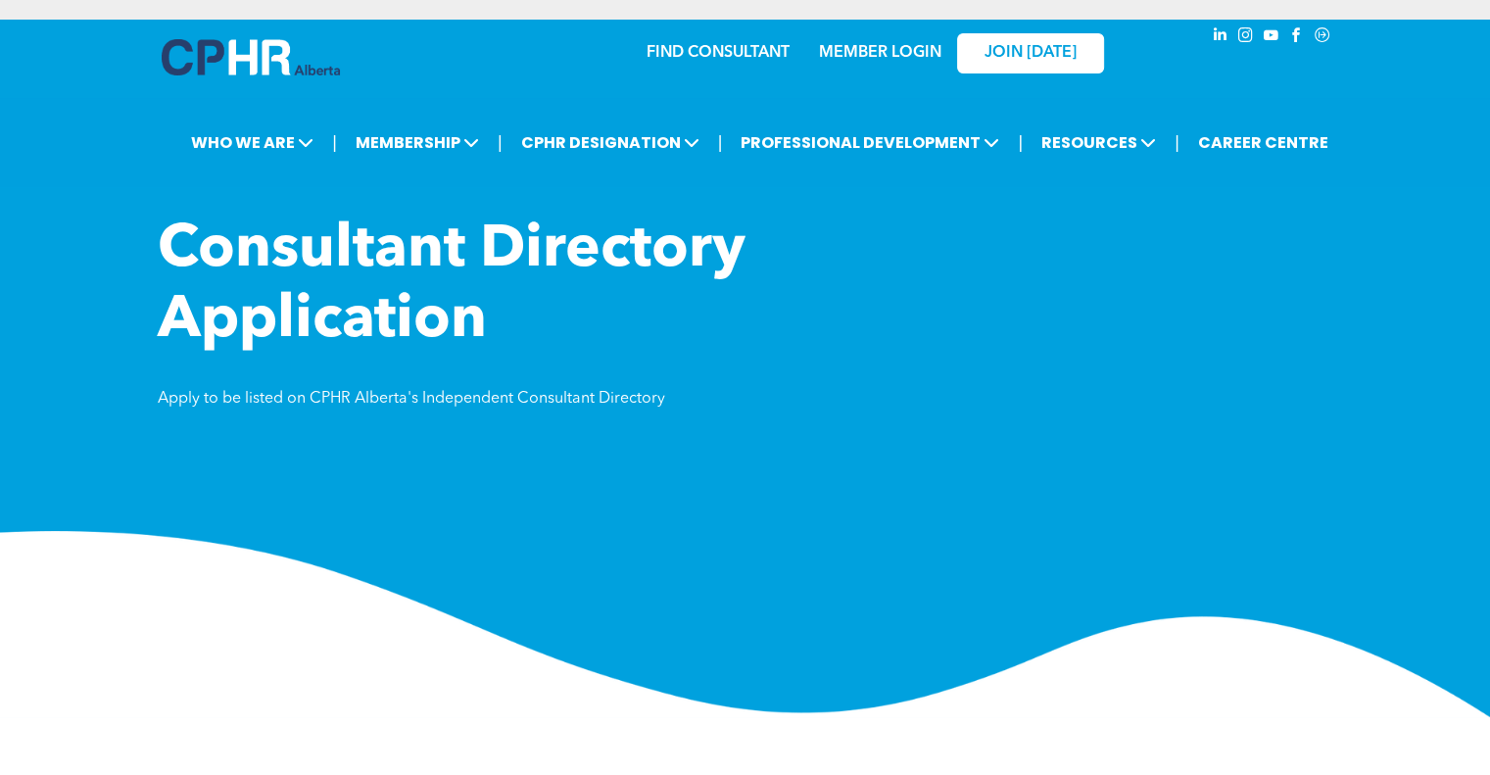
scroll to position [678, 0]
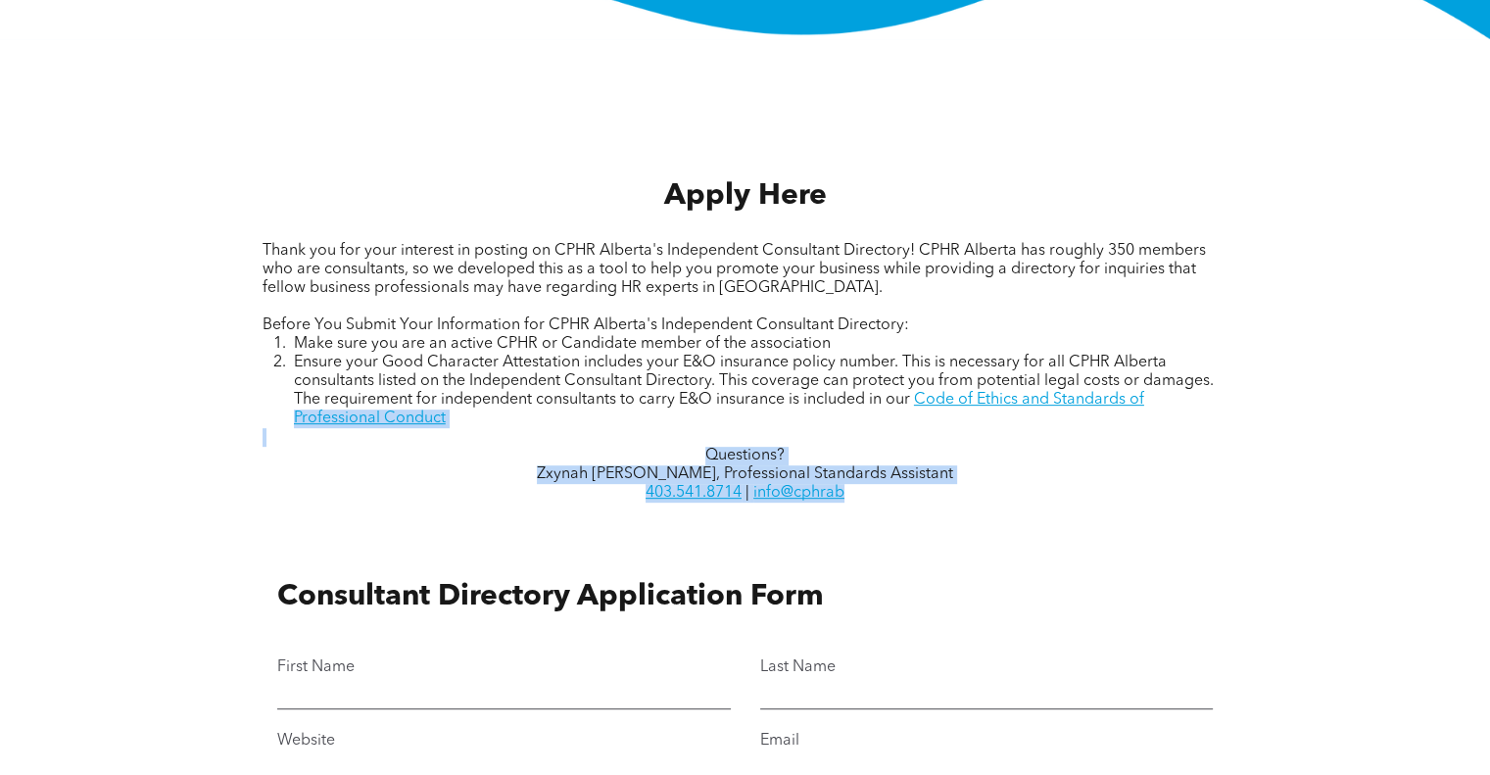
drag, startPoint x: 1499, startPoint y: 235, endPoint x: 1503, endPoint y: 502, distance: 267.4
click at [1489, 502] on html "Home WHO WE ARE ASSOCIATION About CPHR Board of Directors Team Chapter FCPHR GO…" at bounding box center [745, 701] width 1490 height 2759
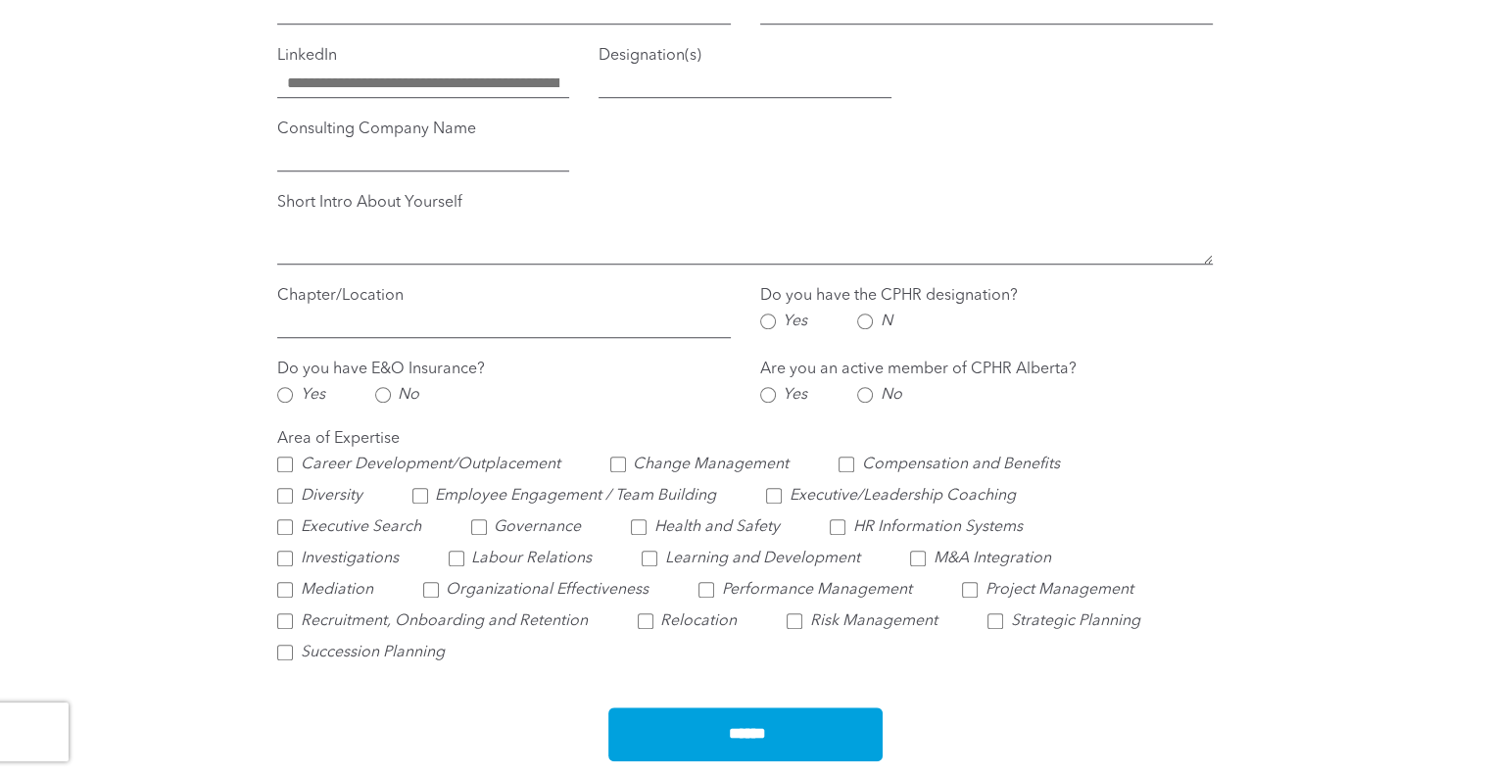
scroll to position [1439, 0]
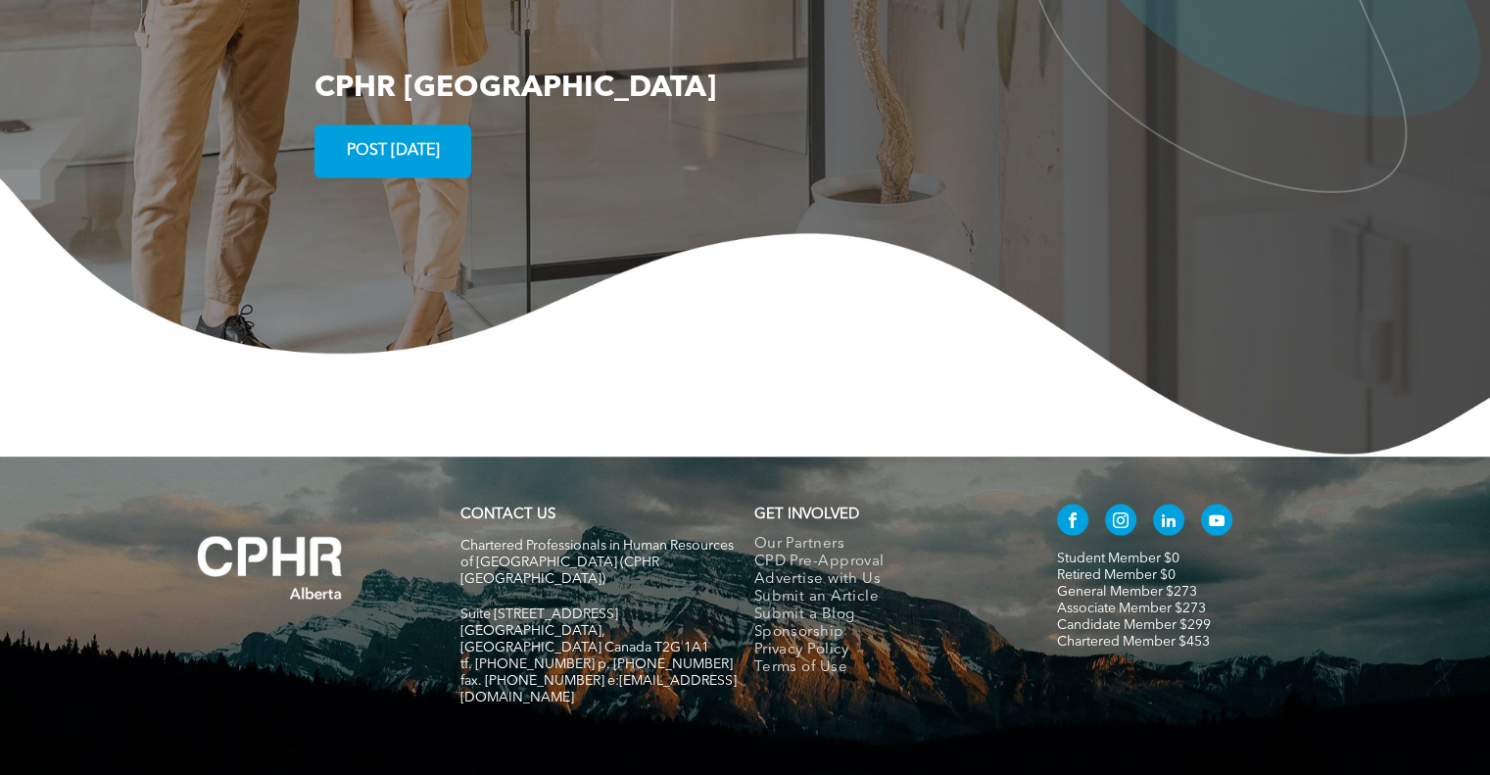
scroll to position [2335, 0]
